Goal: Transaction & Acquisition: Register for event/course

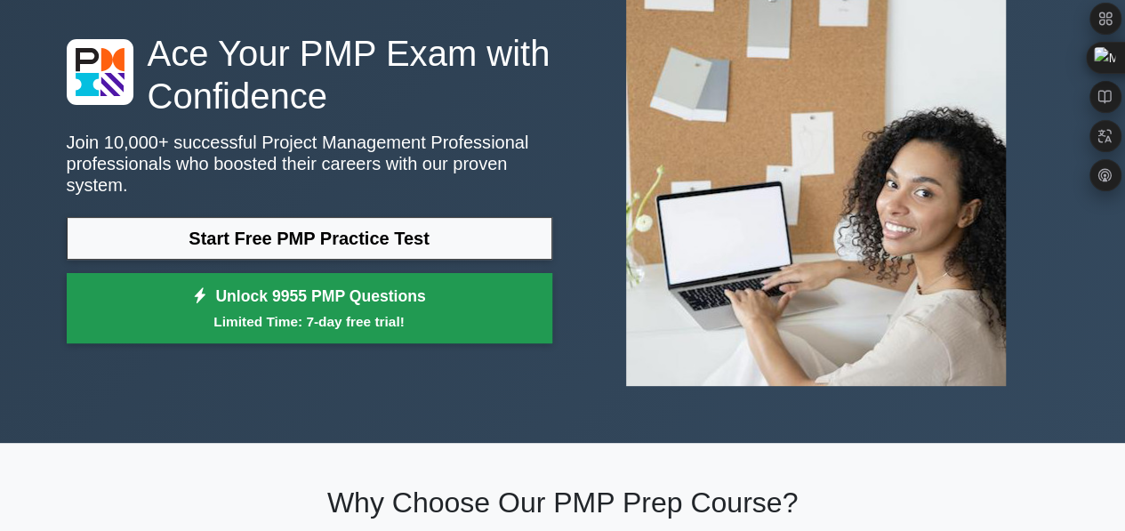
scroll to position [89, 0]
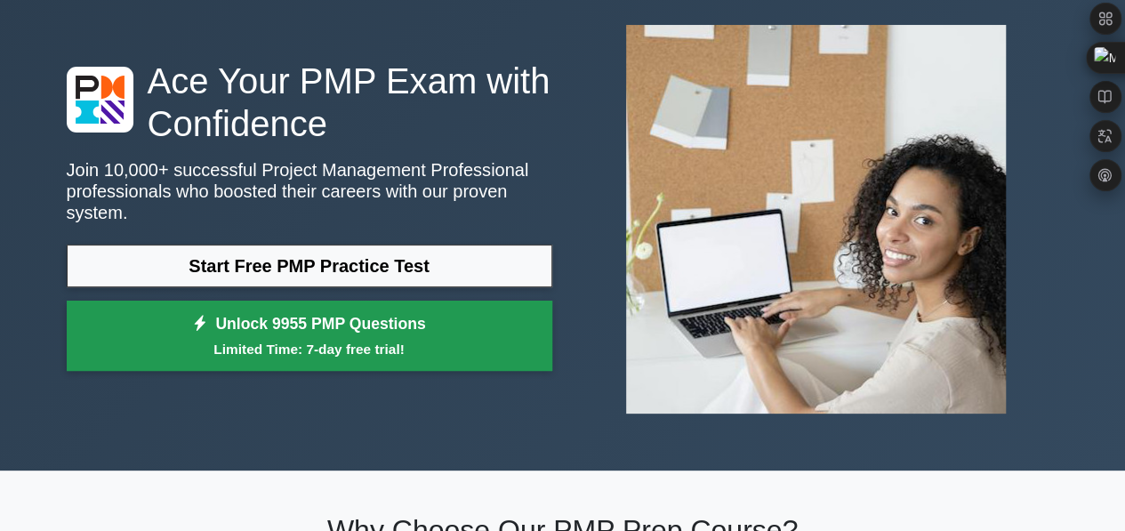
click at [334, 318] on link "Unlock 9955 PMP Questions Limited Time: 7-day free trial!" at bounding box center [310, 336] width 486 height 71
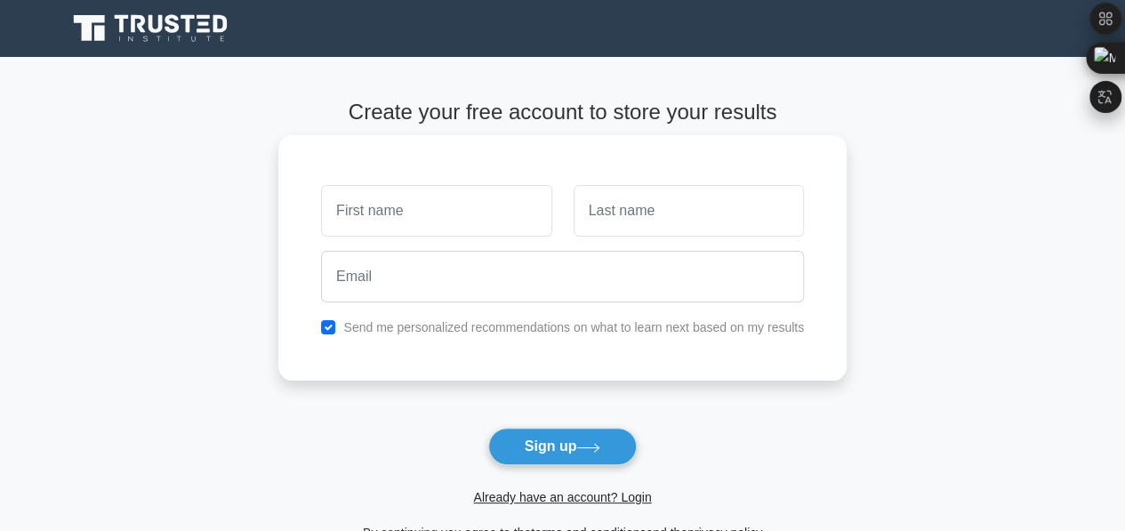
click at [445, 214] on input "text" at bounding box center [436, 211] width 230 height 52
type input "[PERSON_NAME]"
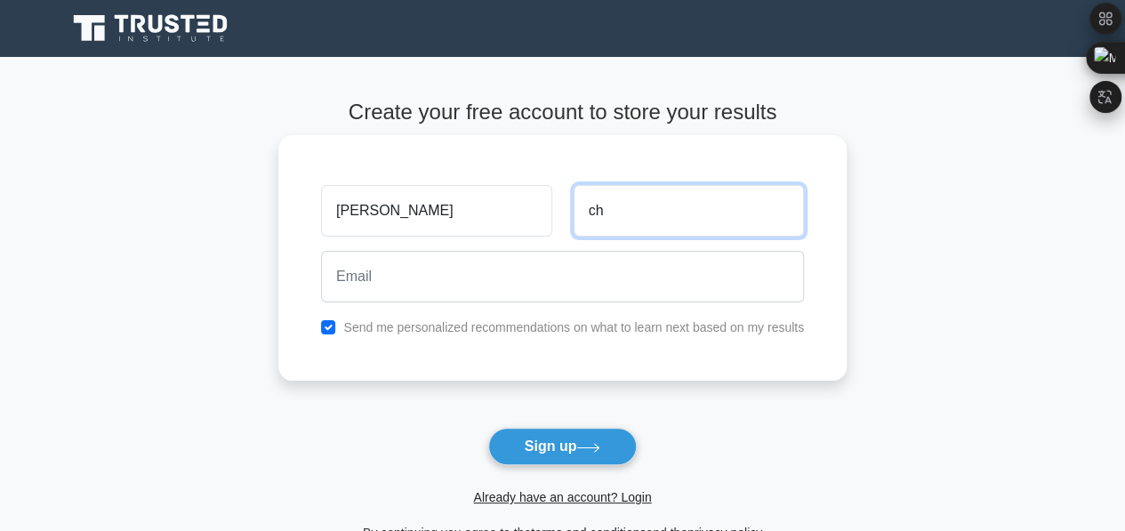
type input "c"
type input "Chuang"
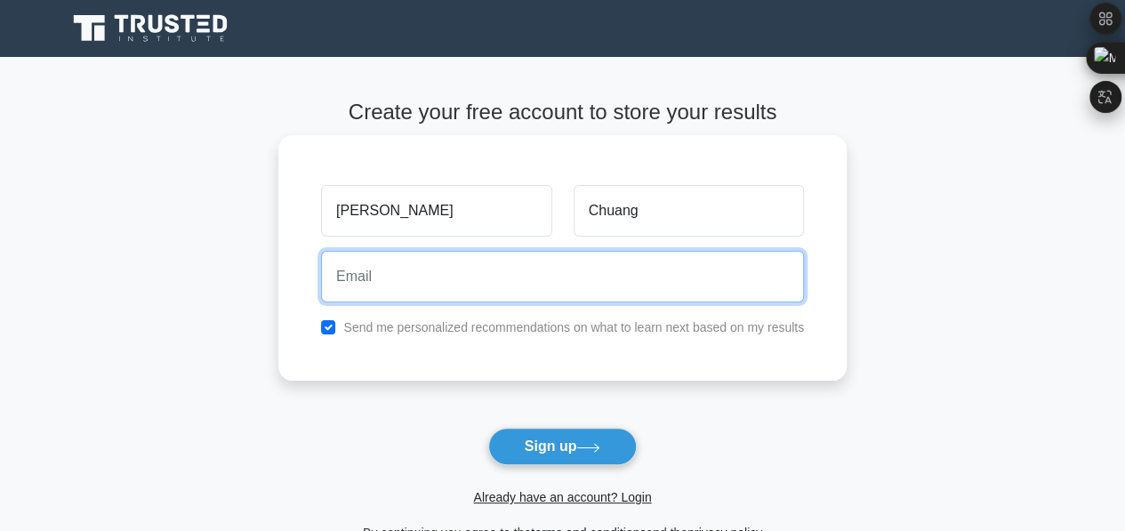
click at [416, 271] on input "email" at bounding box center [562, 277] width 483 height 52
type input "[EMAIL_ADDRESS][DOMAIN_NAME]"
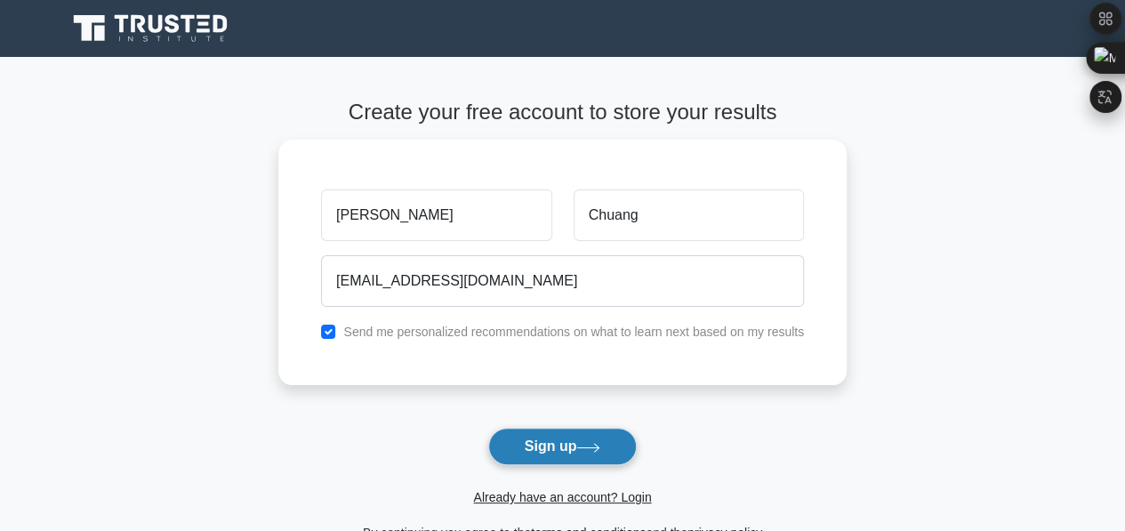
click at [569, 453] on button "Sign up" at bounding box center [562, 446] width 149 height 37
